Goal: Information Seeking & Learning: Learn about a topic

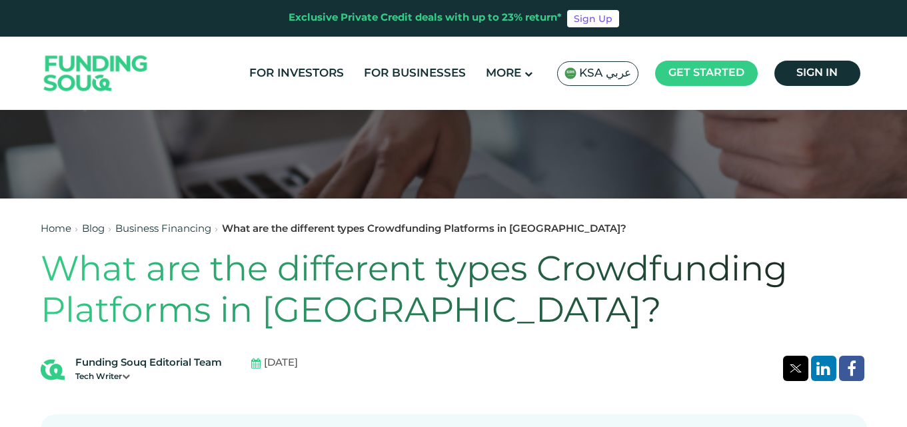
scroll to position [242, 0]
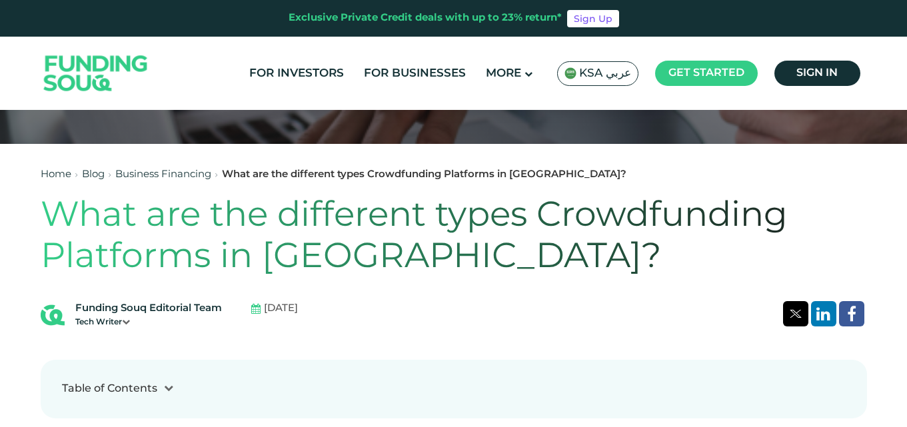
click at [900, 47] on header "Exclusive Private Credit deals with up to 23% return* Sign Up For Investors For…" at bounding box center [453, 55] width 907 height 110
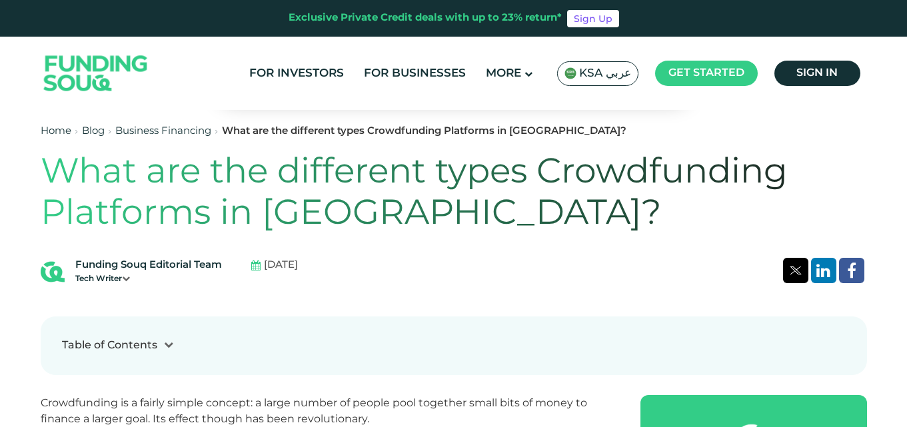
click at [898, 45] on header "Exclusive Private Credit deals with up to 23% return* Sign Up For Investors For…" at bounding box center [453, 55] width 907 height 110
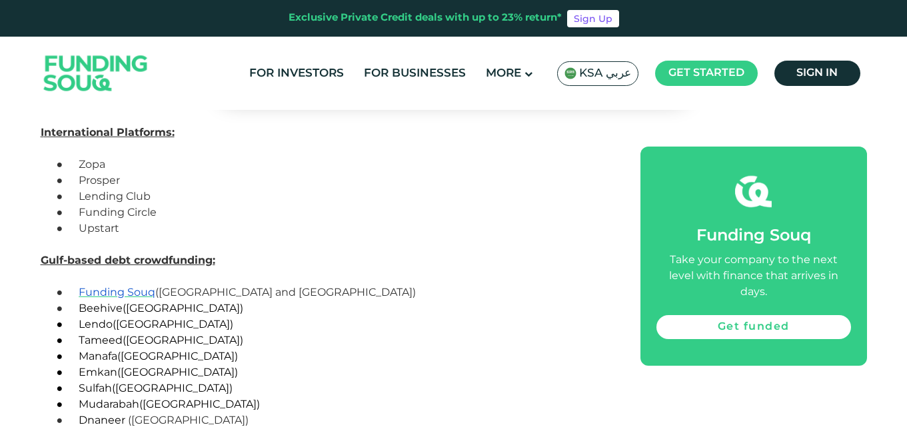
scroll to position [3147, 0]
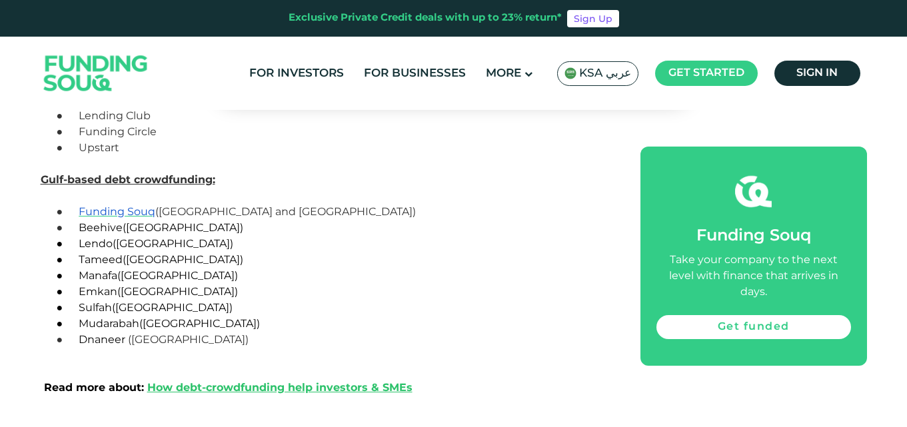
click at [102, 319] on span "Mudarabah" at bounding box center [109, 323] width 61 height 13
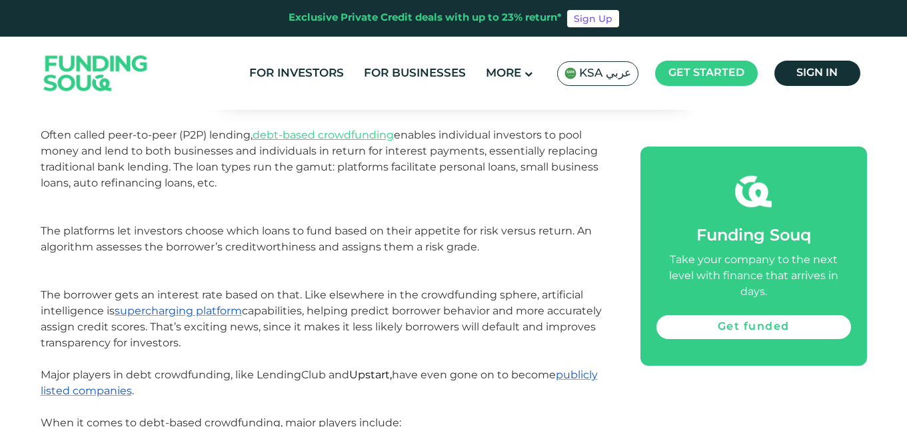
scroll to position [2734, 0]
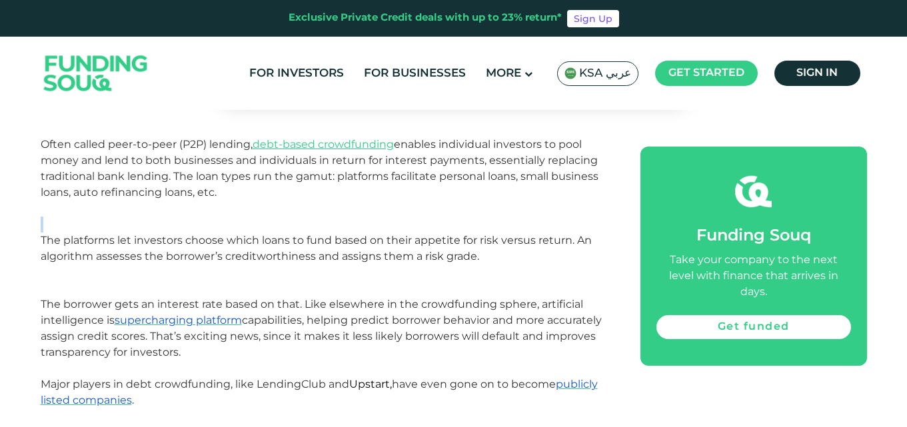
drag, startPoint x: 901, startPoint y: 206, endPoint x: 904, endPoint y: 223, distance: 17.5
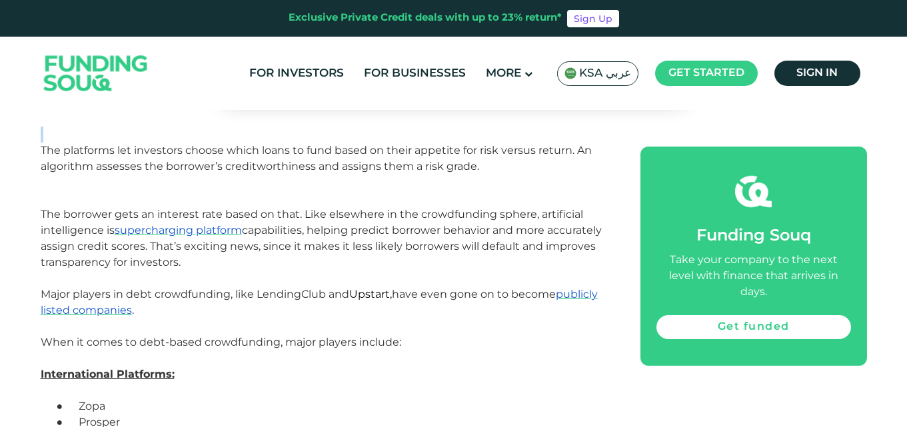
scroll to position [2833, 0]
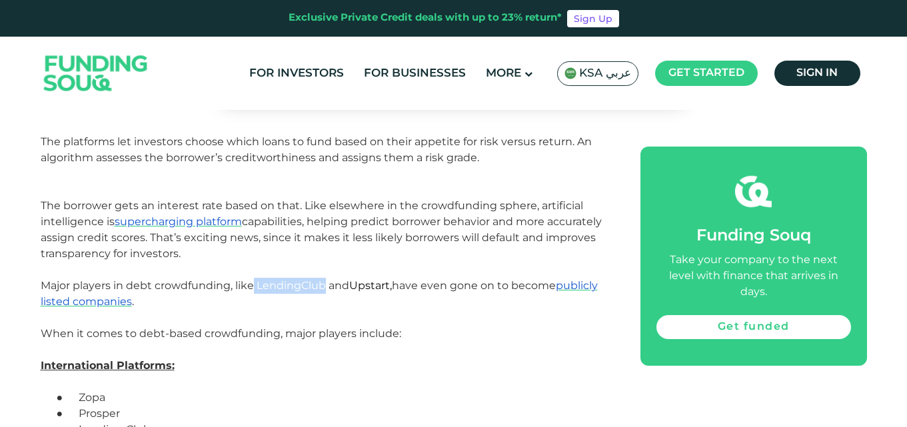
drag, startPoint x: 323, startPoint y: 281, endPoint x: 254, endPoint y: 284, distance: 68.7
click at [254, 284] on span "Major players in debt crowdfunding, like LendingClub and" at bounding box center [195, 285] width 308 height 13
click at [370, 287] on span "Upstart" at bounding box center [369, 285] width 41 height 13
click at [338, 300] on p "Major players in debt crowdfunding, like LendingClub and Upstart , have even go…" at bounding box center [326, 294] width 570 height 32
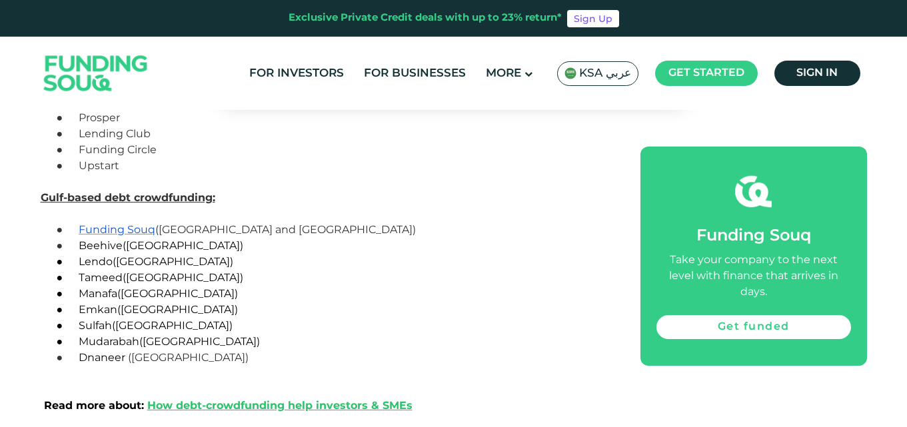
scroll to position [3137, 0]
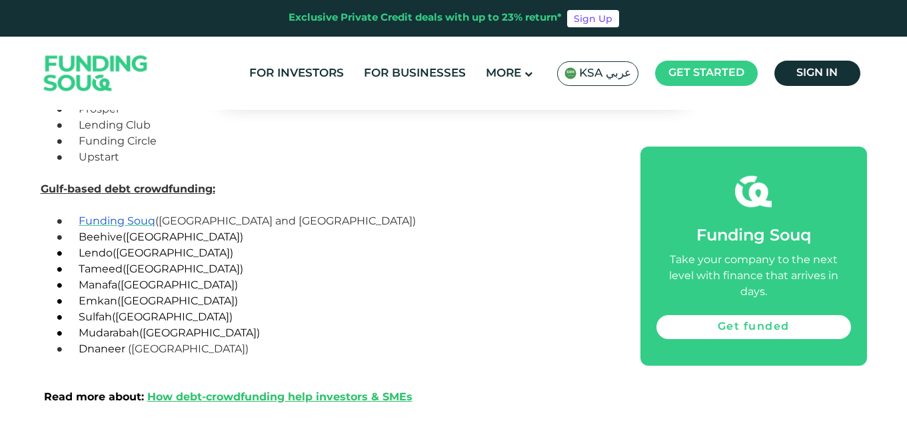
click at [94, 252] on span "Lendo" at bounding box center [96, 252] width 34 height 13
click at [396, 239] on p "● [GEOGRAPHIC_DATA] ([GEOGRAPHIC_DATA])" at bounding box center [342, 237] width 538 height 16
click at [113, 268] on span "Tameed" at bounding box center [101, 268] width 44 height 13
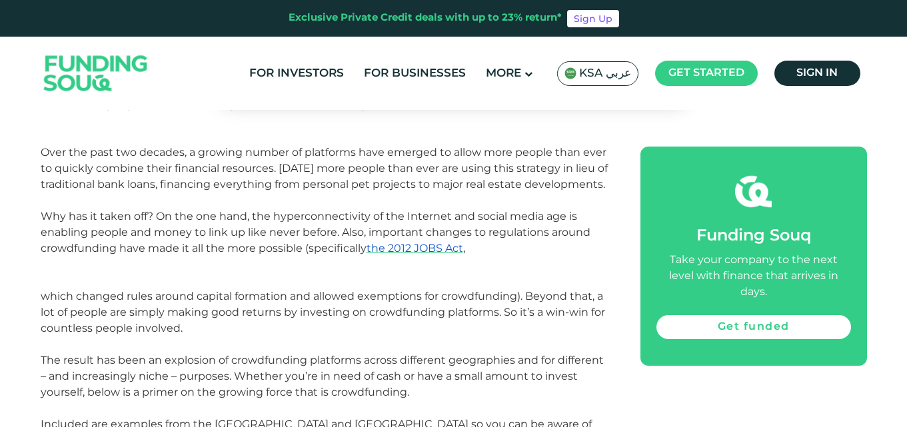
scroll to position [601, 0]
